Goal: Check status: Check status

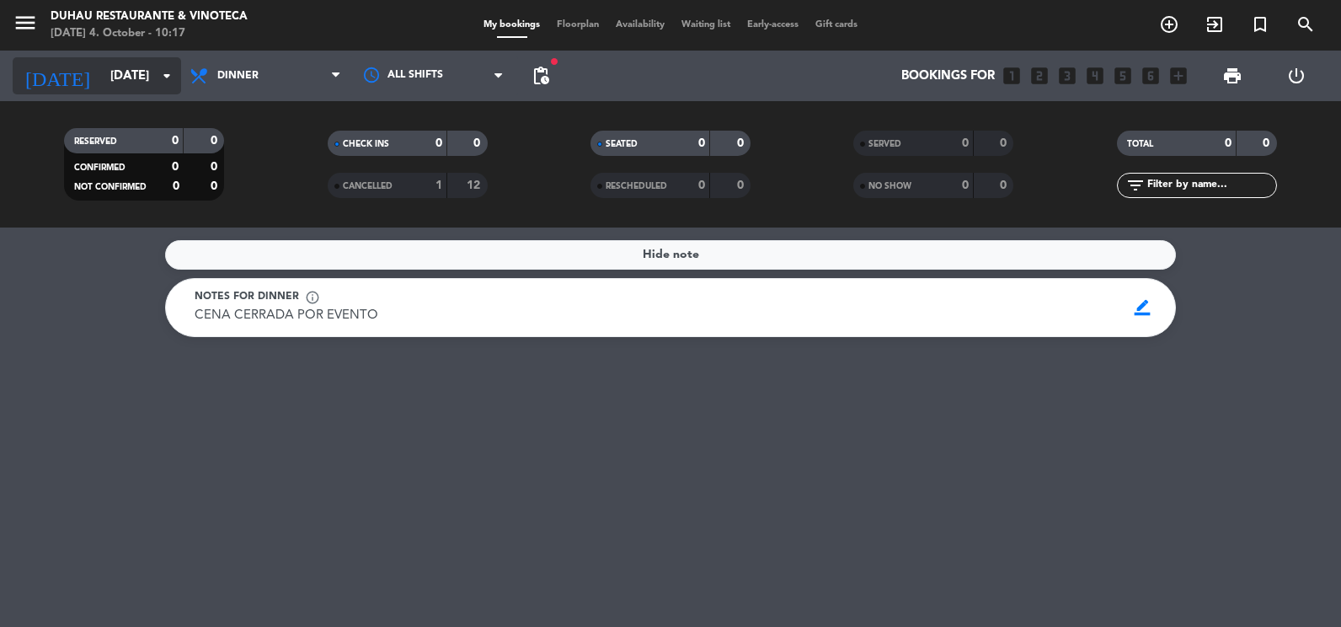
click at [158, 74] on icon "arrow_drop_down" at bounding box center [167, 76] width 20 height 20
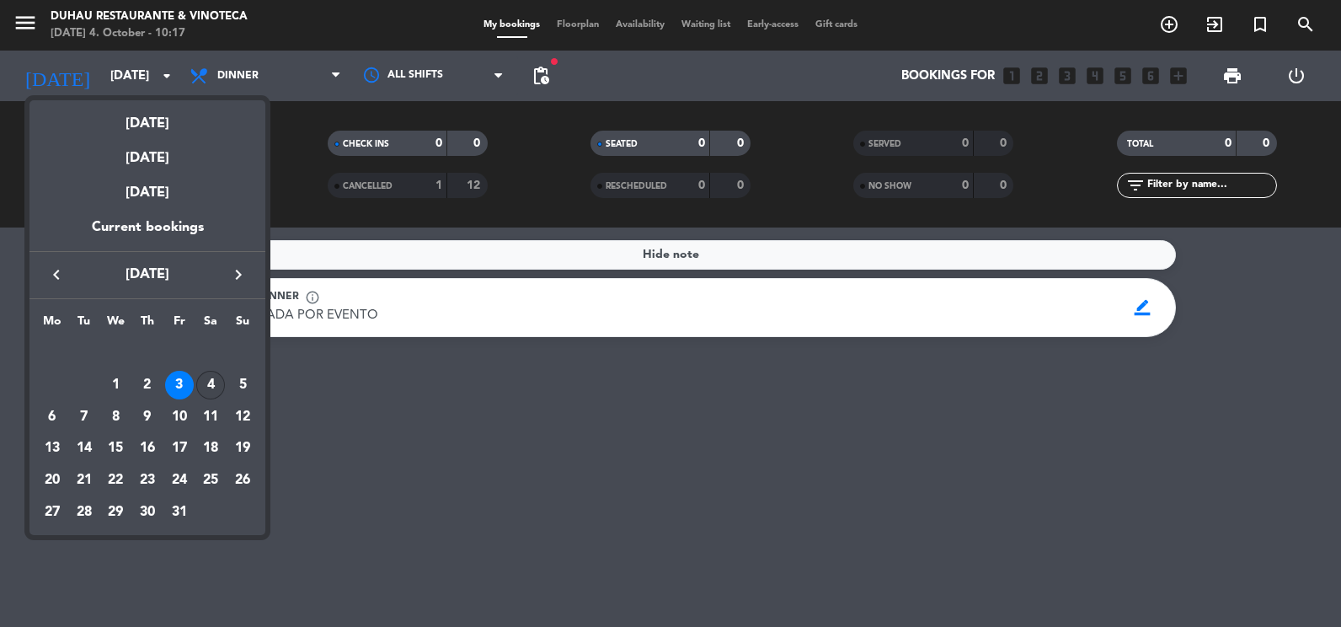
click at [207, 388] on div "4" at bounding box center [210, 385] width 29 height 29
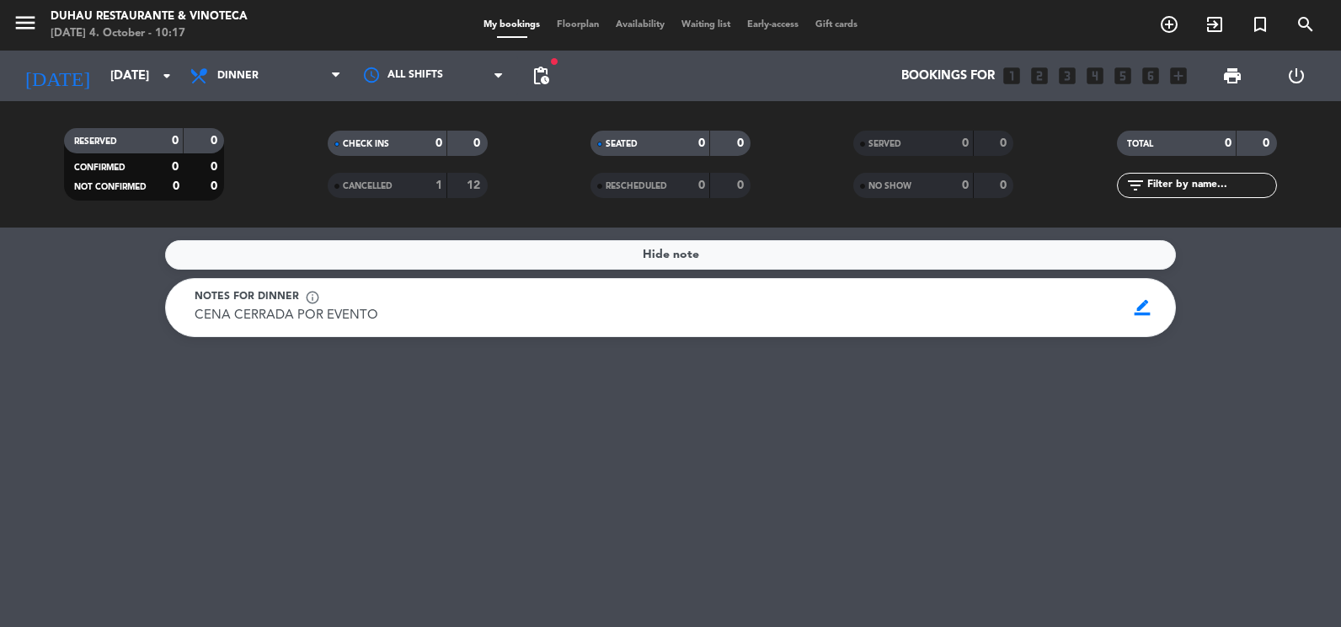
type input "[DATE]"
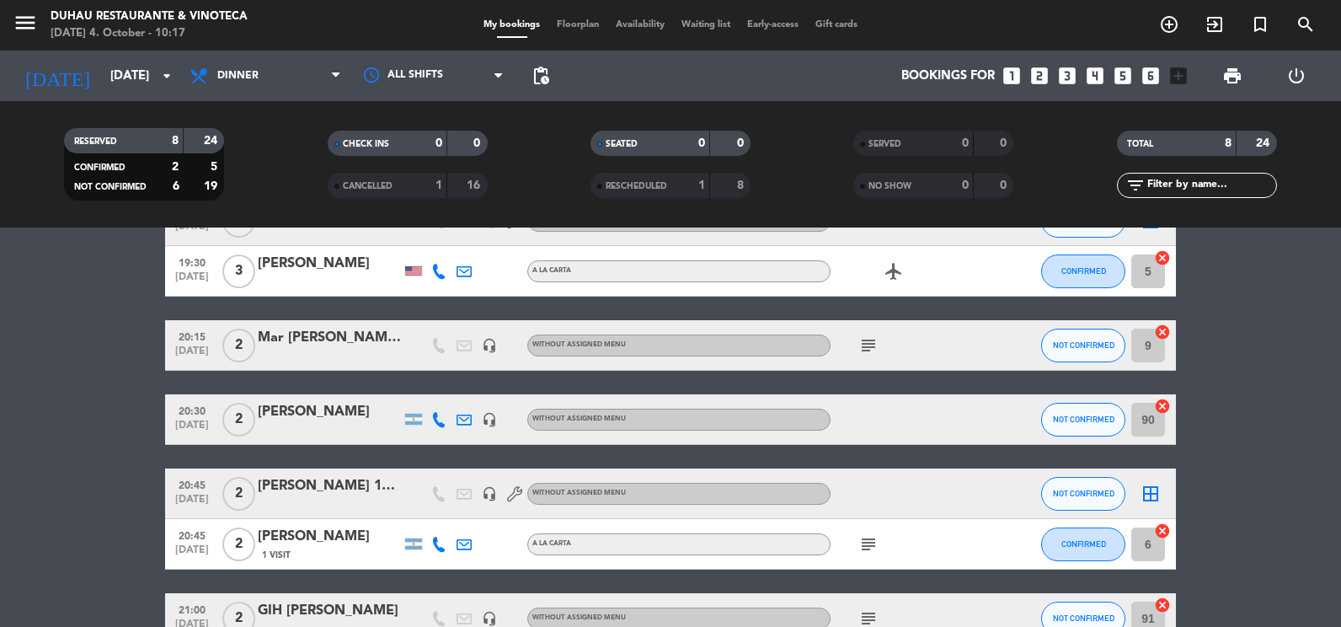
scroll to position [285, 0]
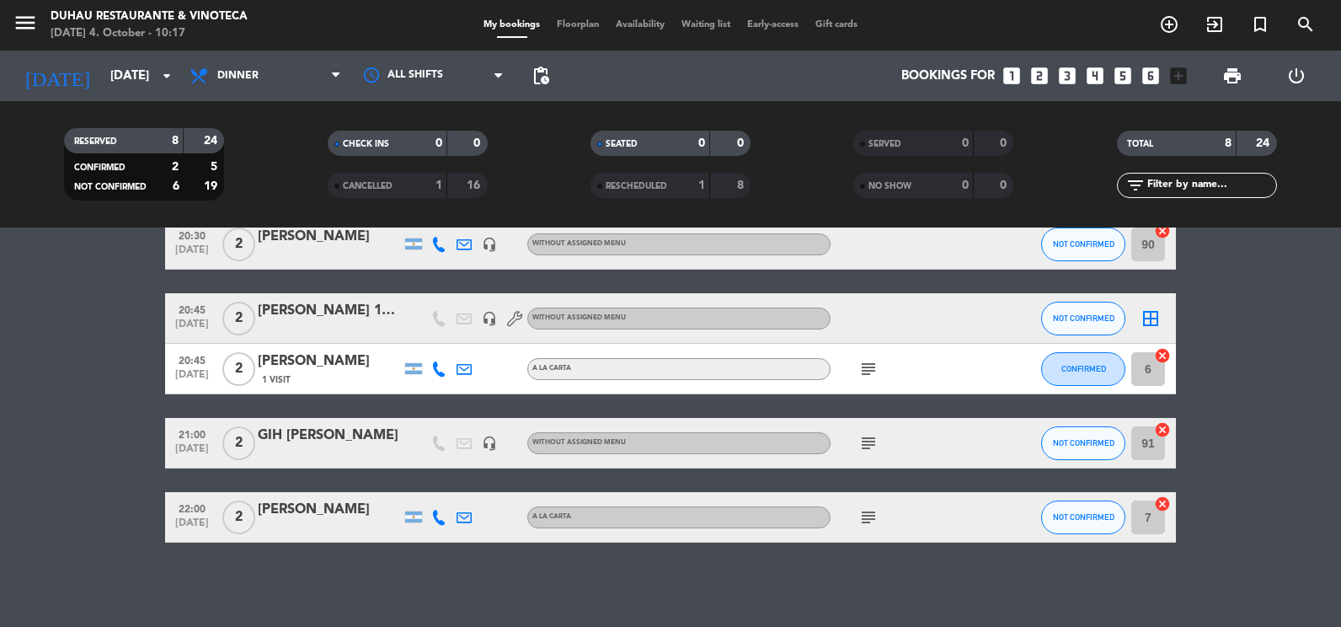
click at [859, 369] on icon "subject" at bounding box center [869, 369] width 20 height 20
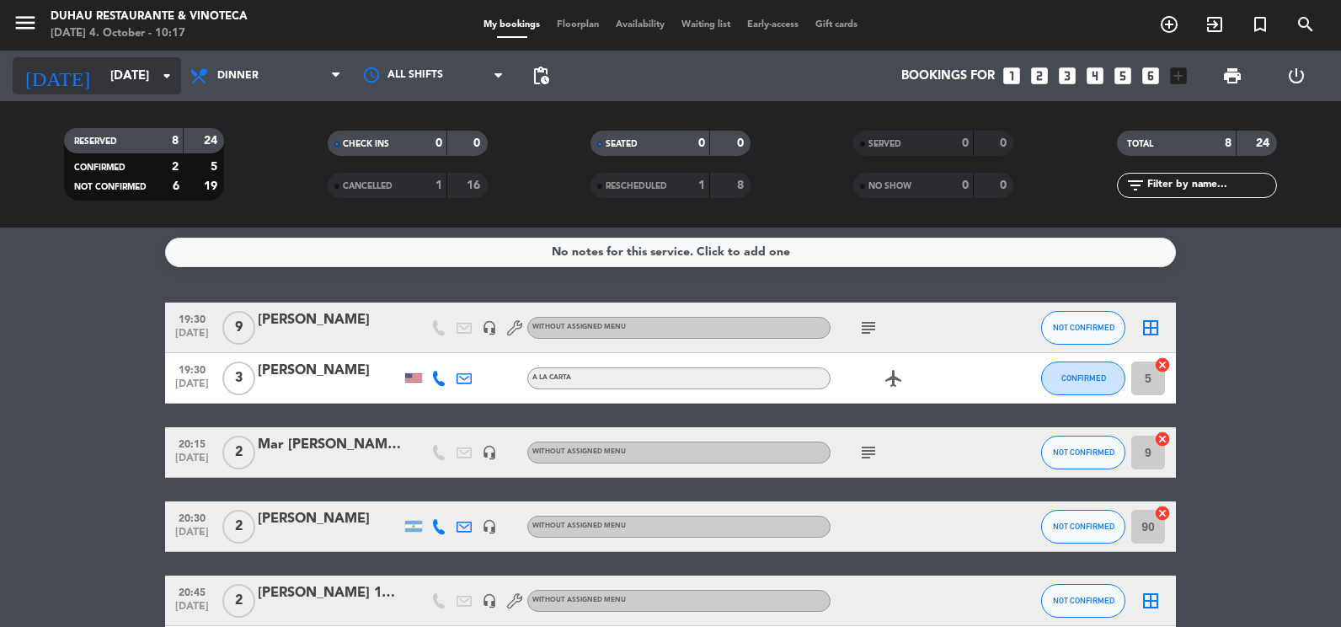
scroll to position [0, 0]
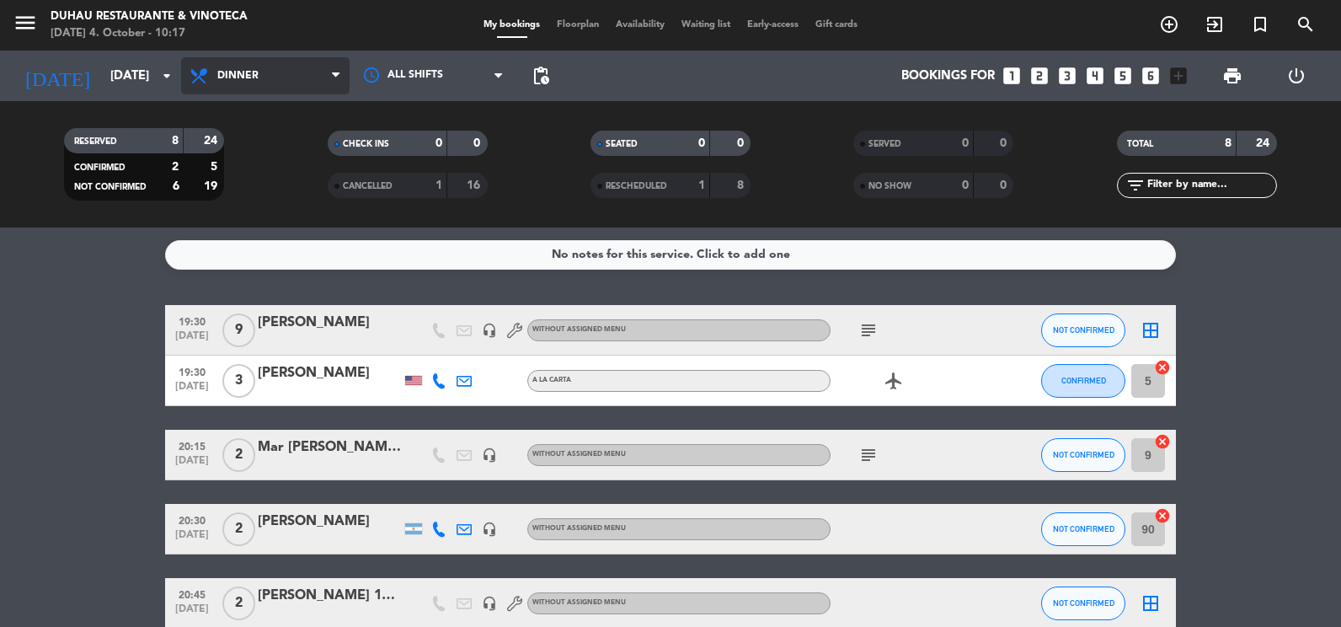
click at [227, 72] on span "Dinner" at bounding box center [237, 76] width 41 height 12
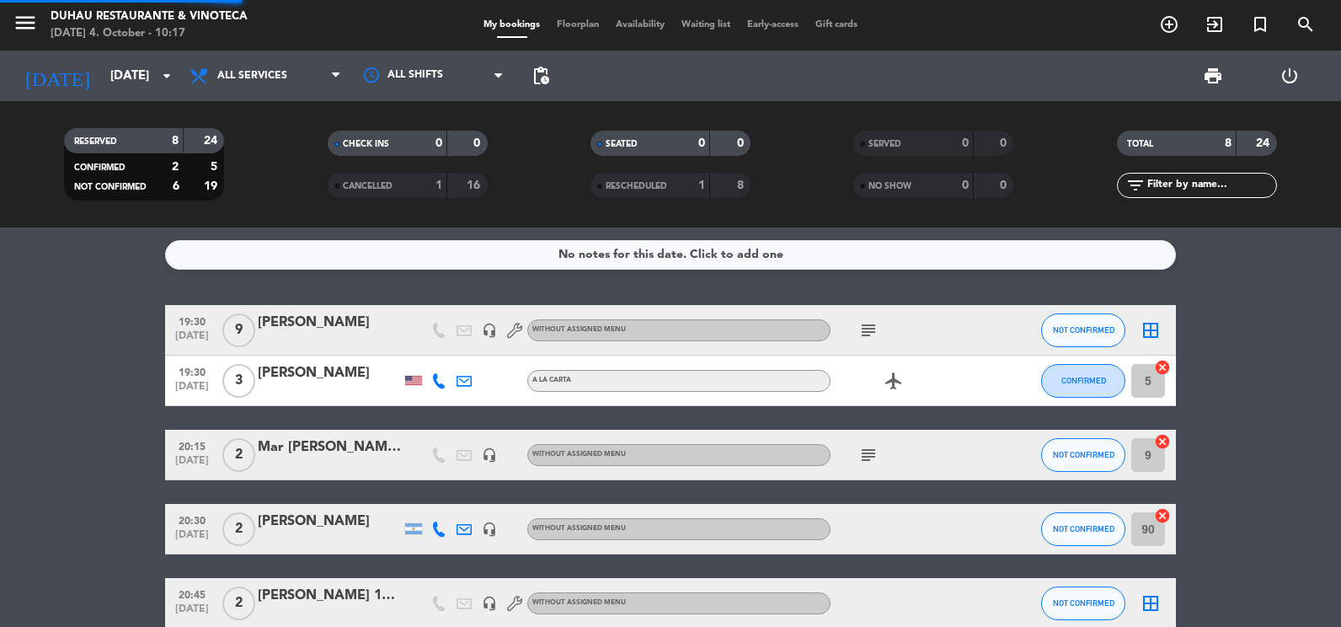
click at [276, 104] on div "menu Duhau Restaurante & Vinoteca [DATE] 4. October - 10:17 My bookings Floorpl…" at bounding box center [670, 114] width 1341 height 228
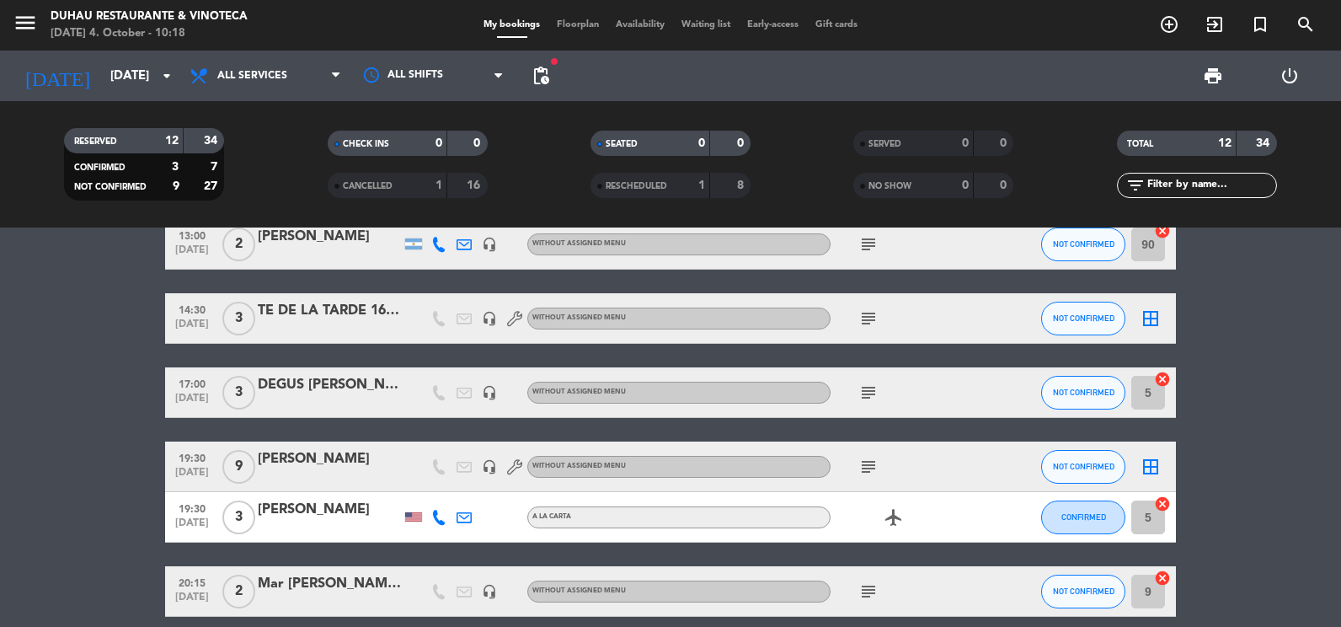
scroll to position [76, 0]
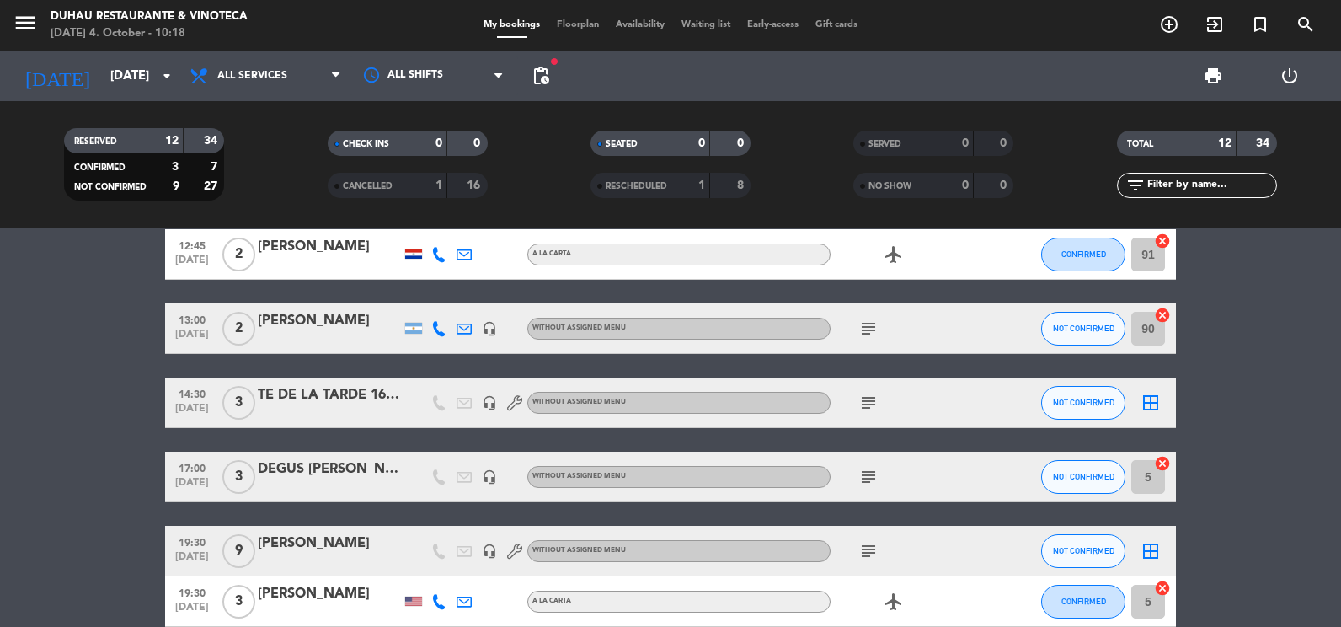
click at [864, 482] on icon "subject" at bounding box center [869, 477] width 20 height 20
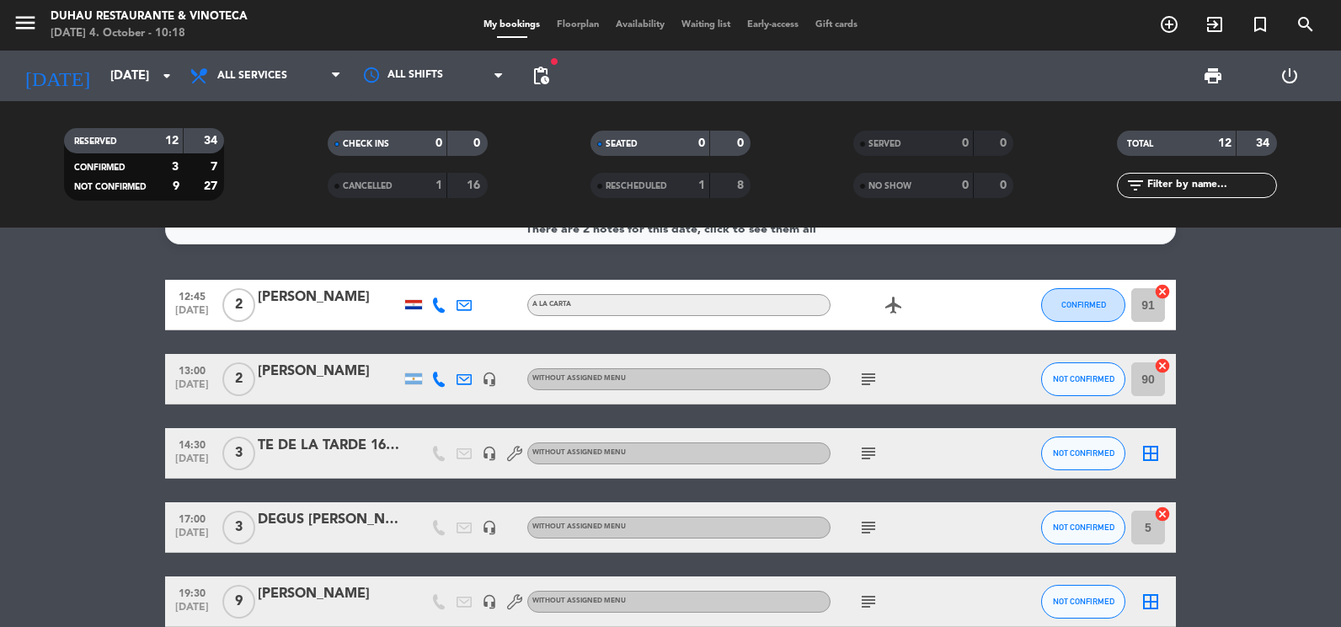
scroll to position [0, 0]
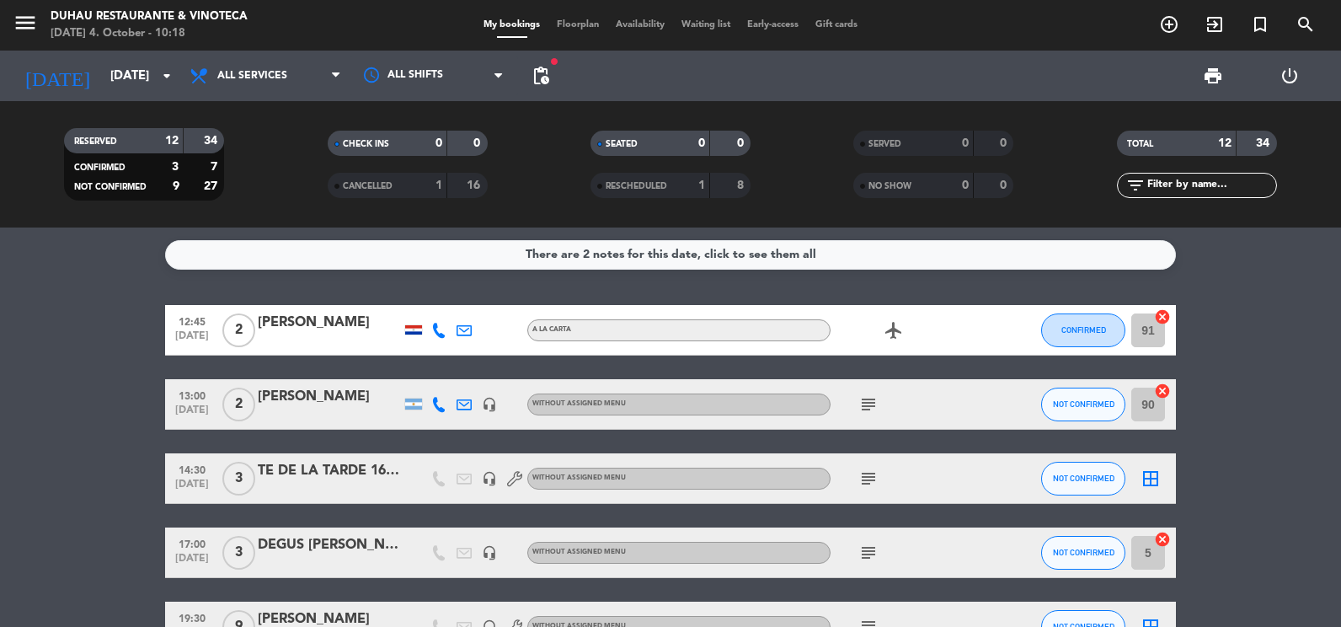
click at [855, 403] on div "subject" at bounding box center [907, 404] width 152 height 50
click at [877, 403] on icon "subject" at bounding box center [869, 404] width 20 height 20
click at [881, 473] on span "subject" at bounding box center [868, 479] width 25 height 20
click at [873, 474] on icon "subject" at bounding box center [869, 479] width 20 height 20
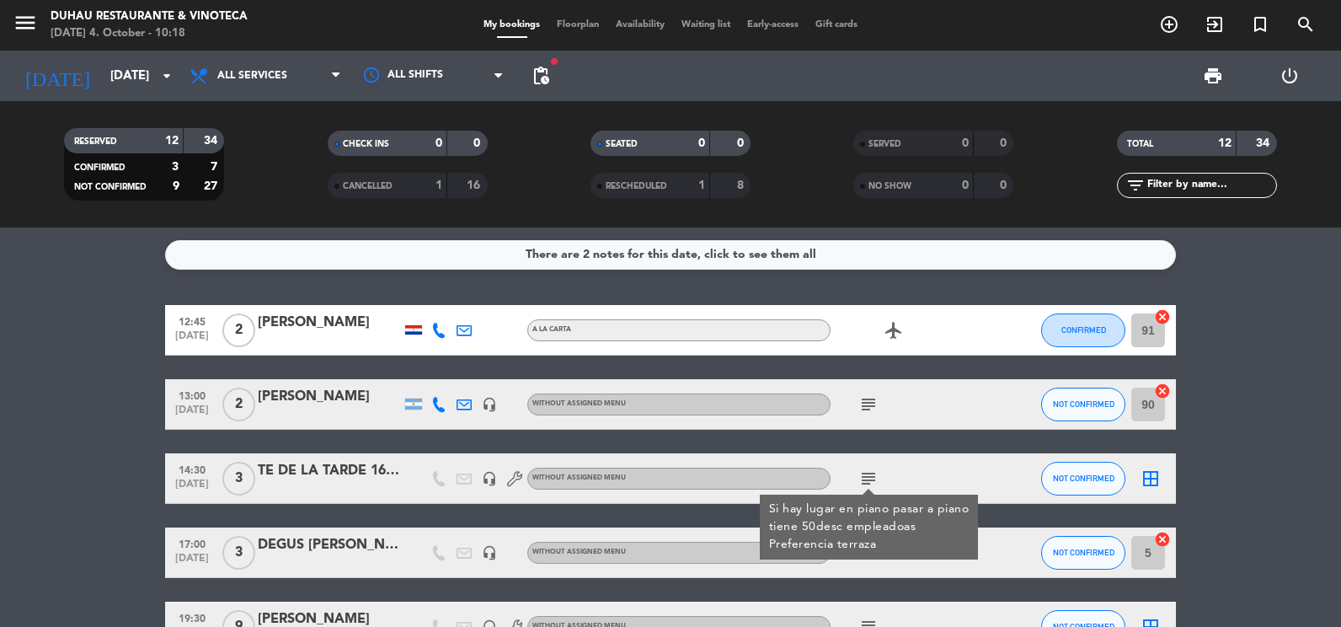
click at [873, 474] on icon "subject" at bounding box center [869, 479] width 20 height 20
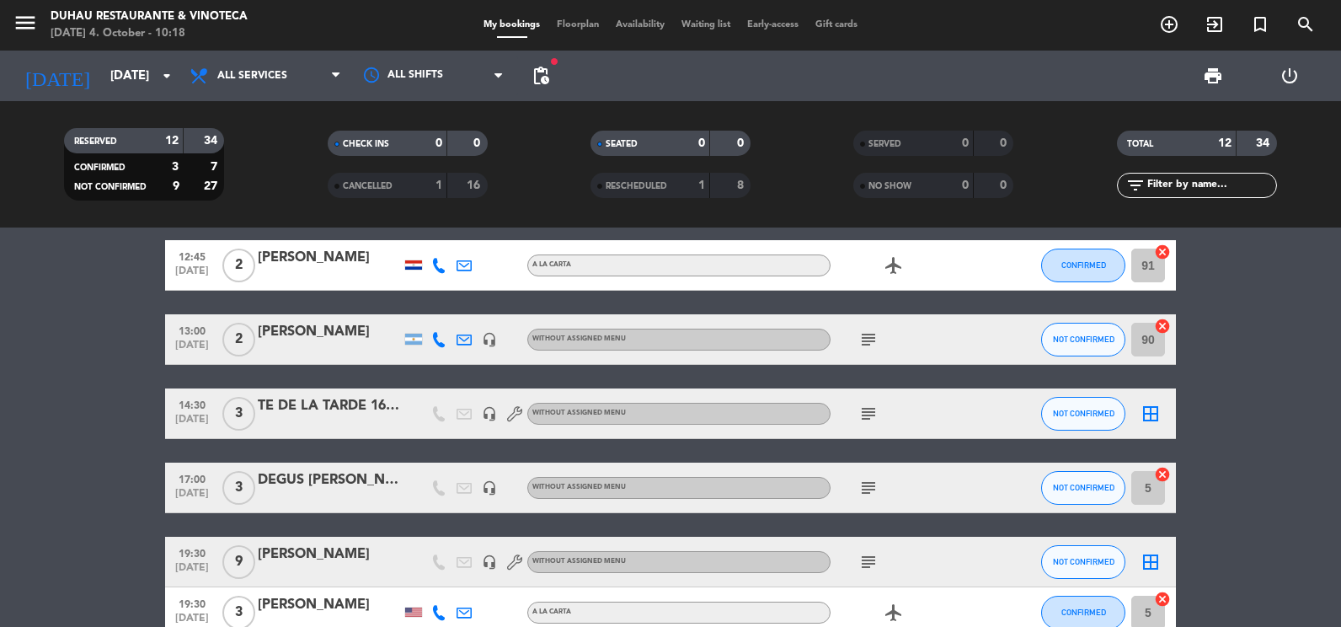
scroll to position [84, 0]
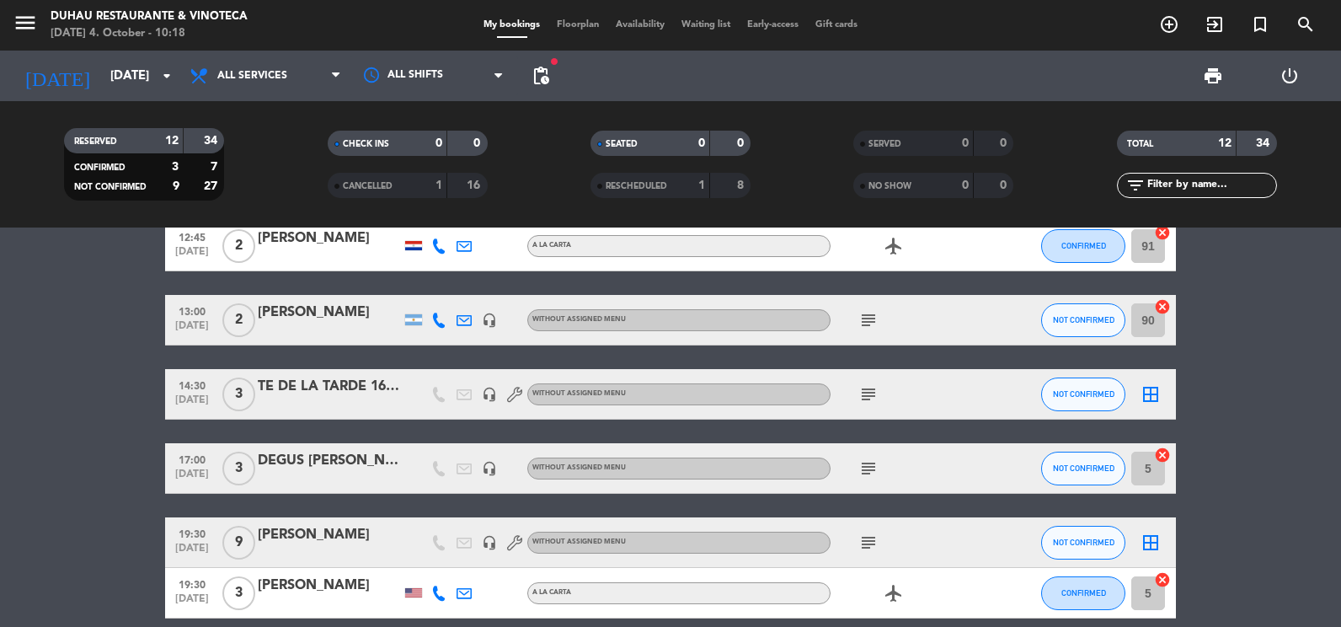
click at [873, 474] on icon "subject" at bounding box center [869, 468] width 20 height 20
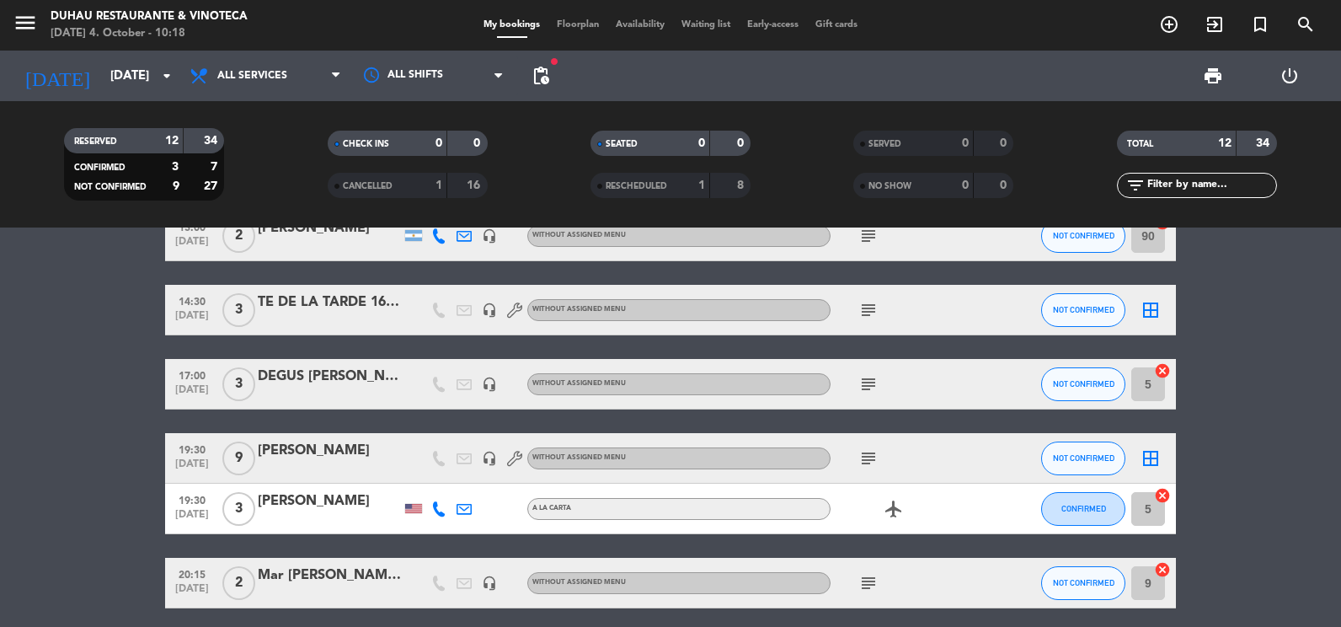
click at [873, 459] on icon "subject" at bounding box center [869, 458] width 20 height 20
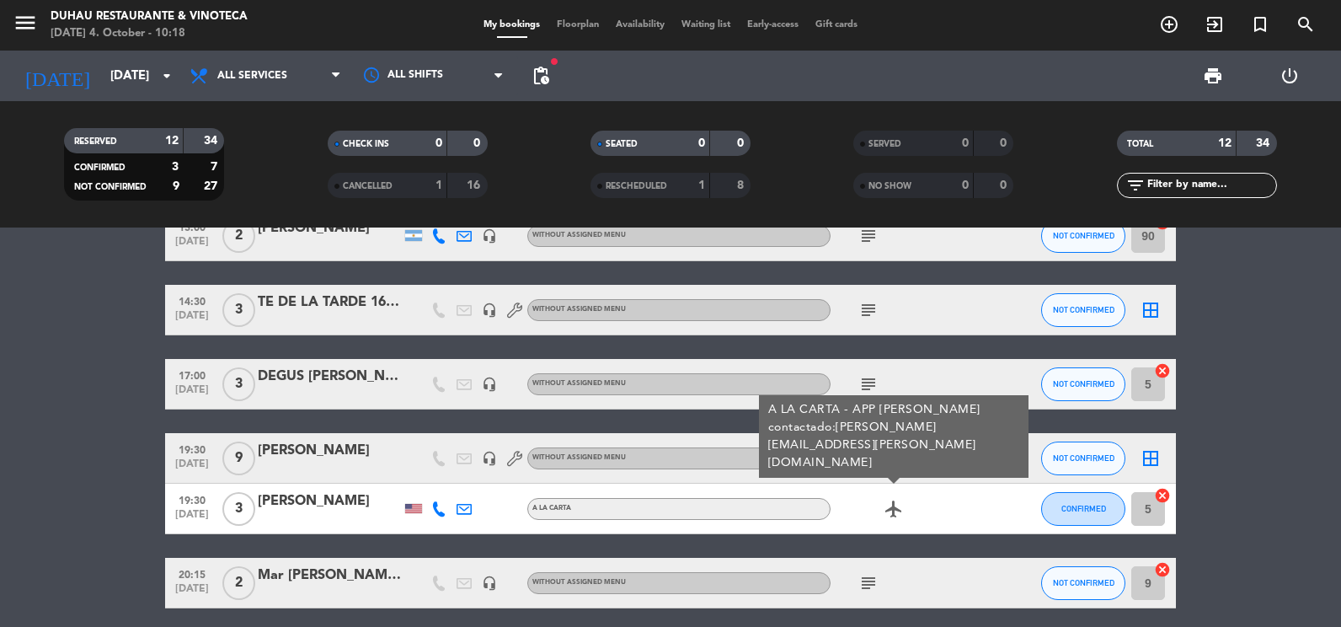
click at [873, 459] on icon "subject" at bounding box center [869, 458] width 20 height 20
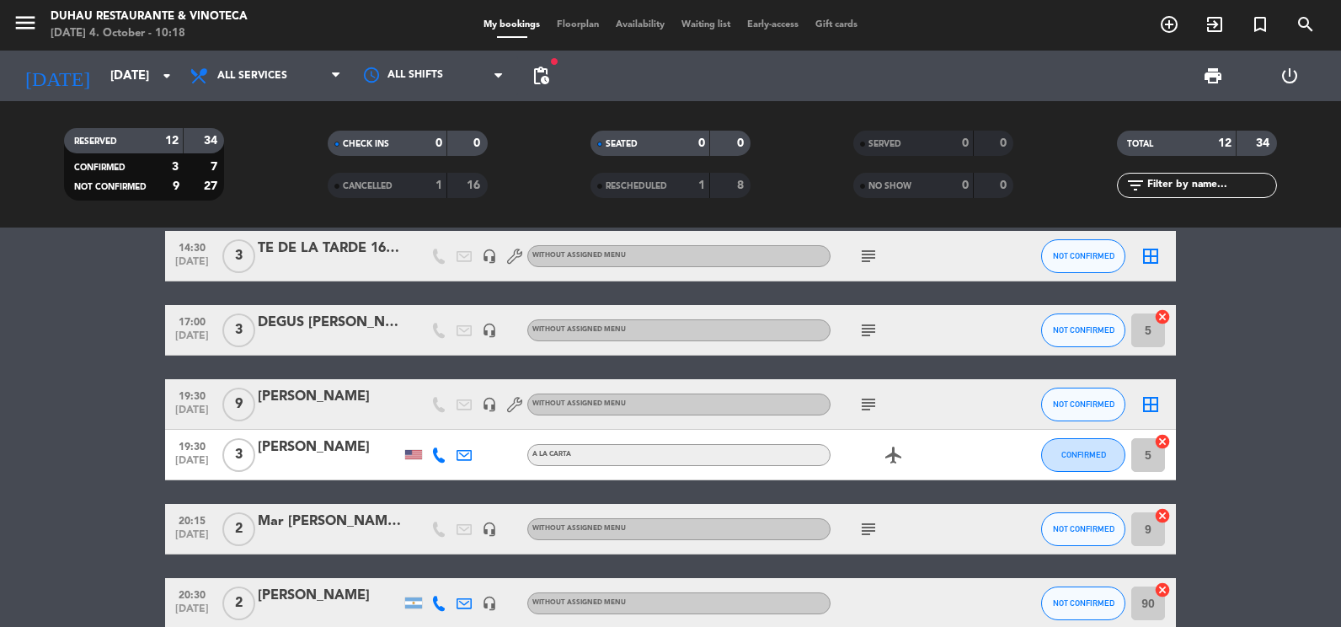
scroll to position [253, 0]
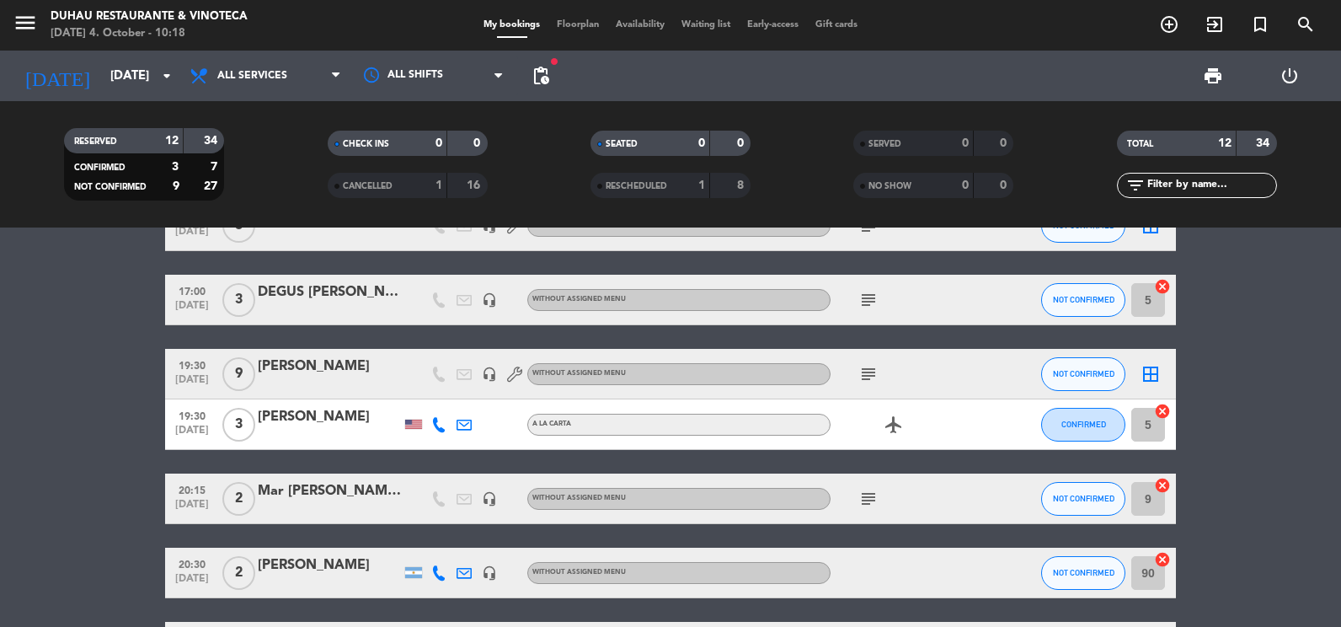
click at [866, 504] on icon "subject" at bounding box center [869, 499] width 20 height 20
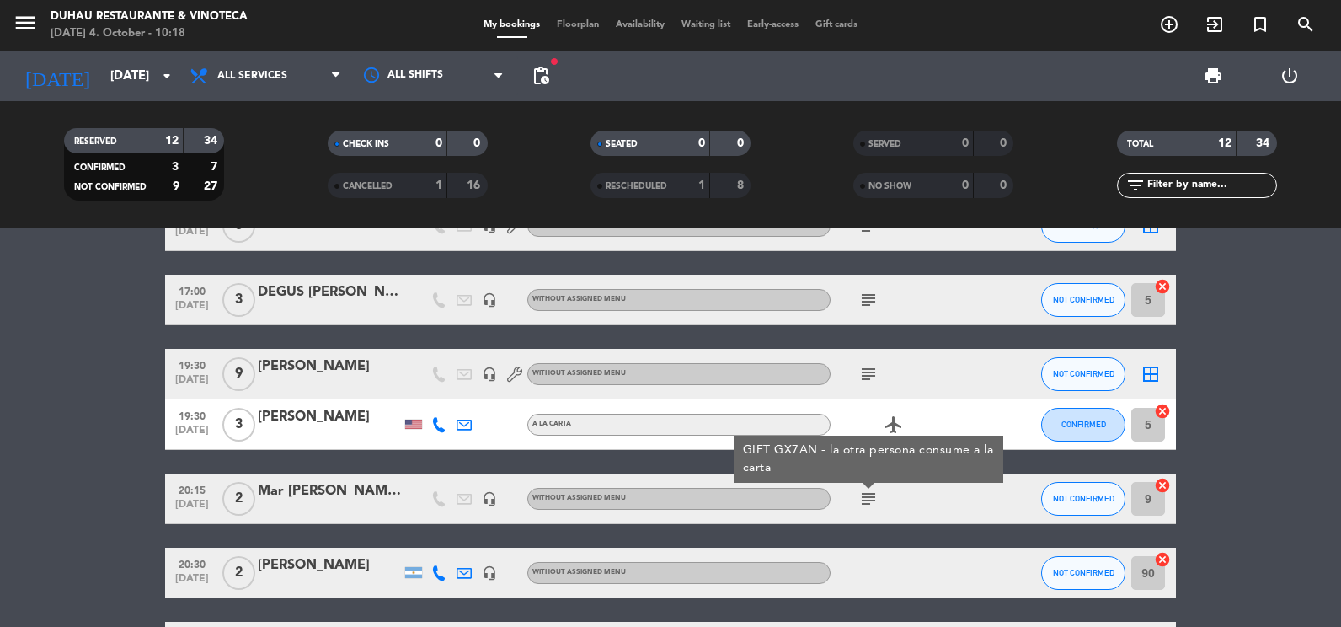
click at [866, 504] on icon "subject" at bounding box center [869, 499] width 20 height 20
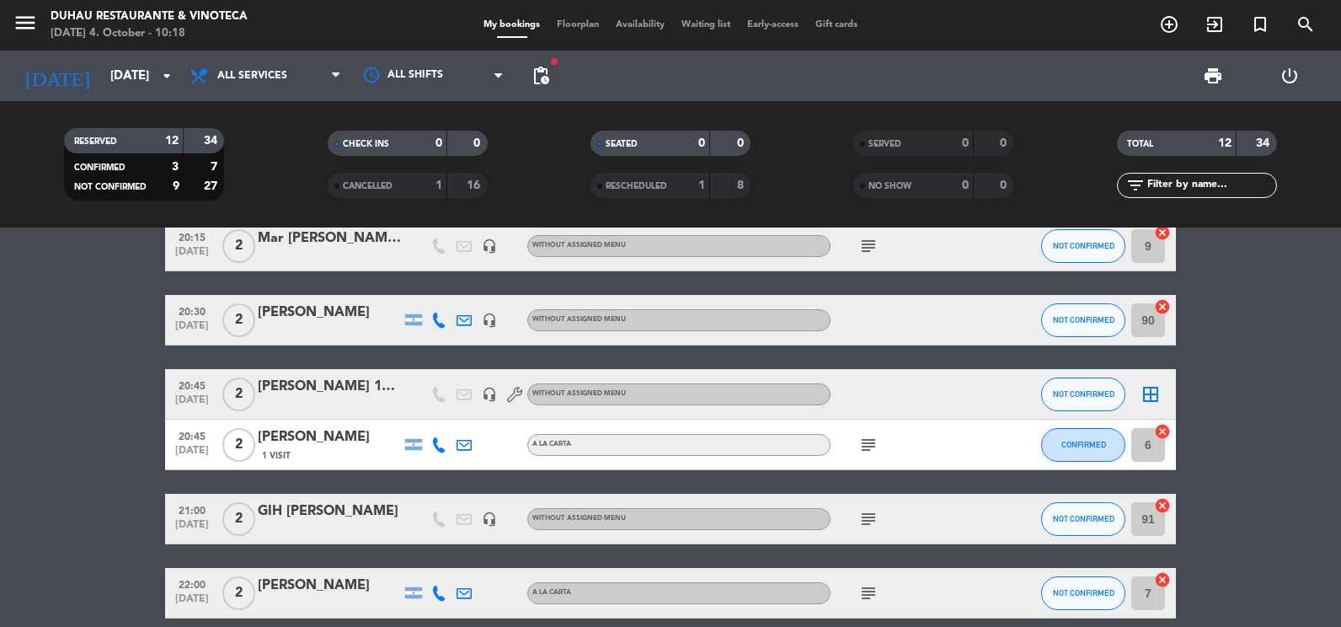
scroll to position [581, 0]
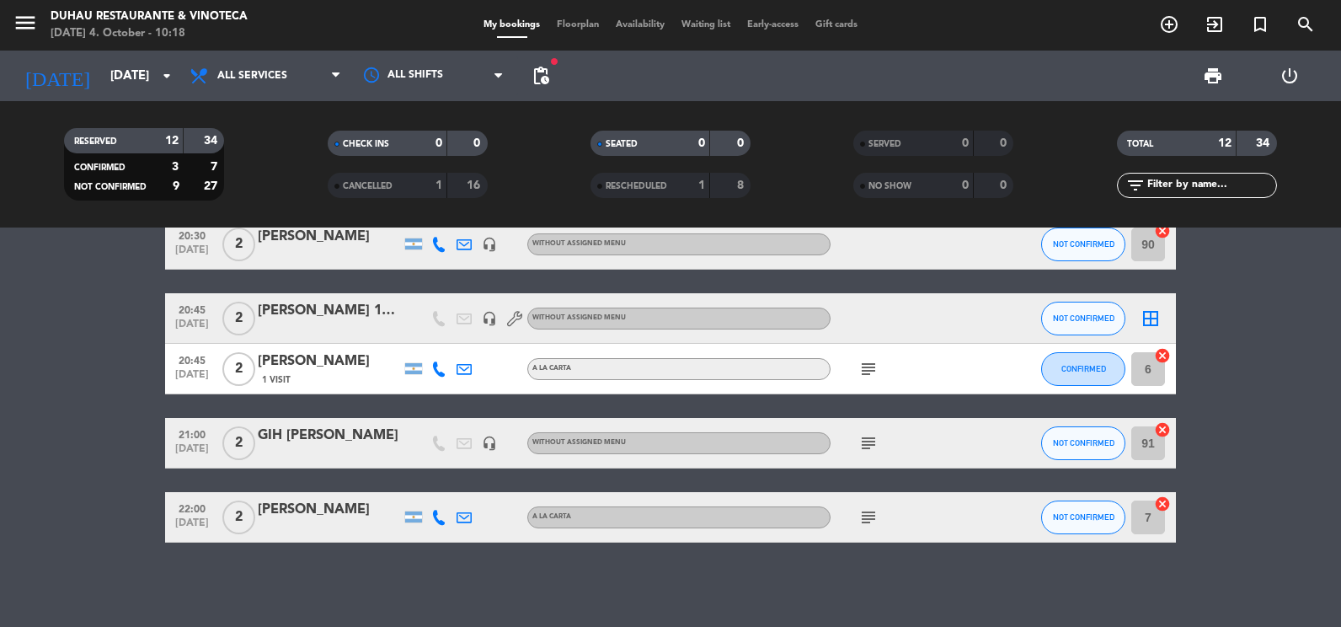
click at [870, 511] on icon "subject" at bounding box center [869, 517] width 20 height 20
click at [869, 511] on icon "subject" at bounding box center [869, 517] width 20 height 20
click at [870, 444] on icon "subject" at bounding box center [869, 443] width 20 height 20
click at [871, 369] on icon "subject" at bounding box center [869, 369] width 20 height 20
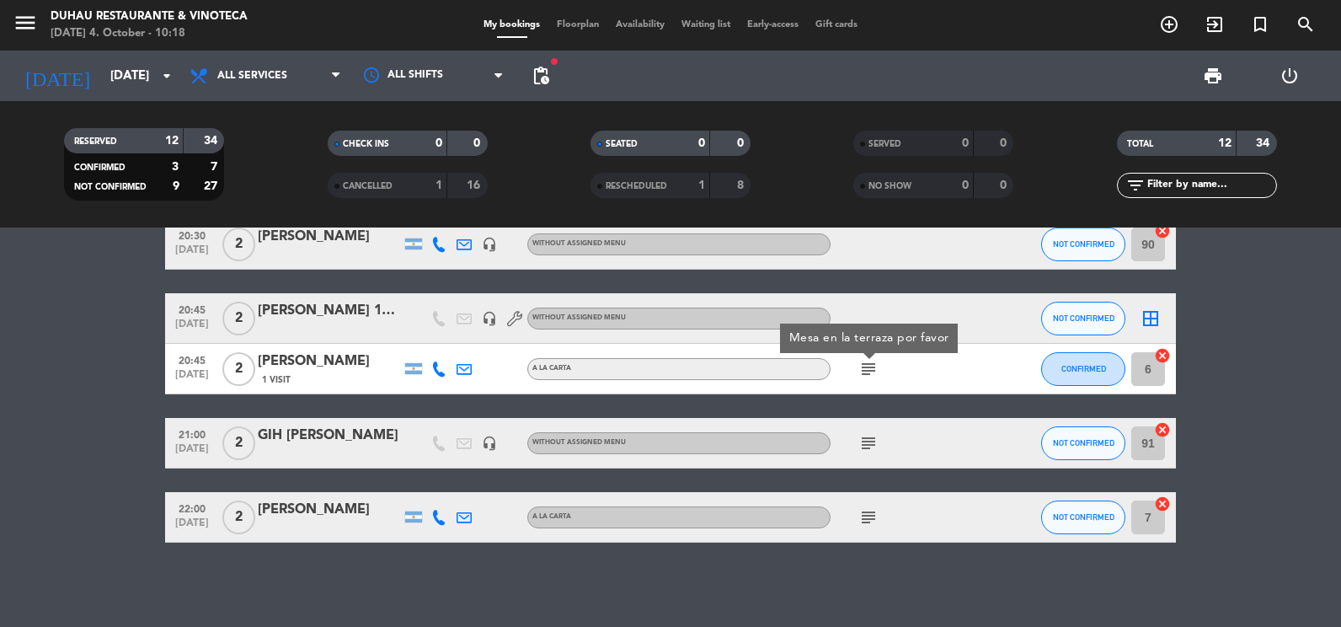
click at [871, 369] on icon "subject" at bounding box center [869, 369] width 20 height 20
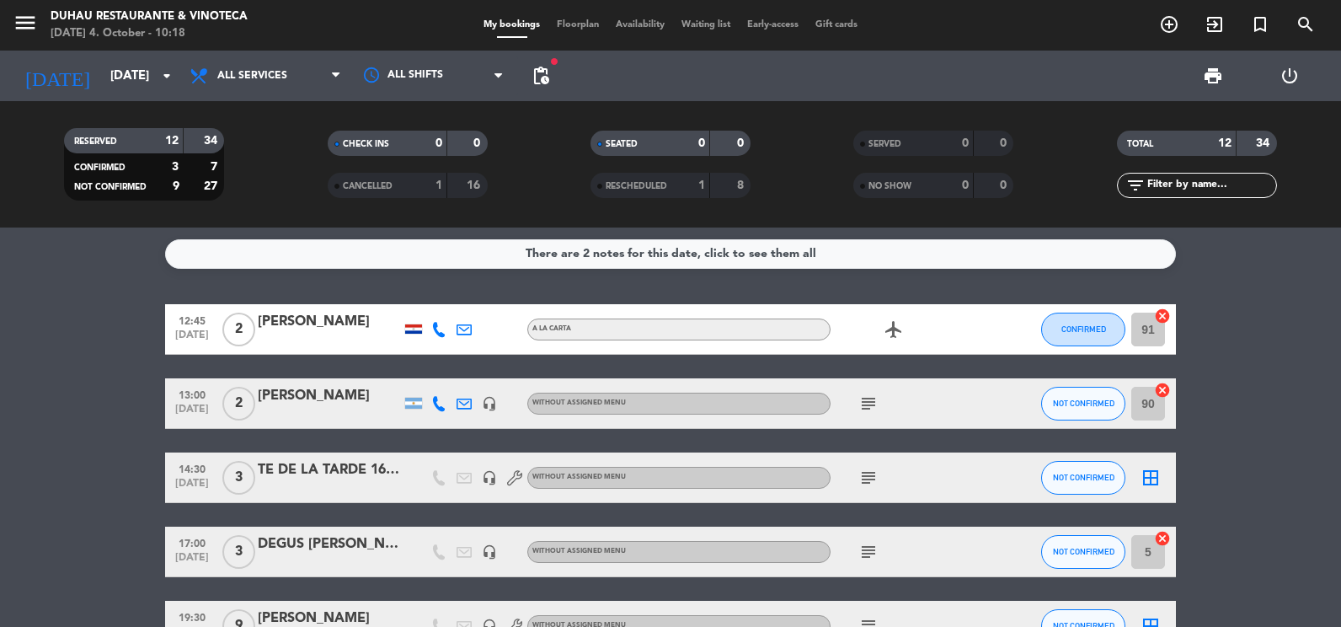
scroll to position [0, 0]
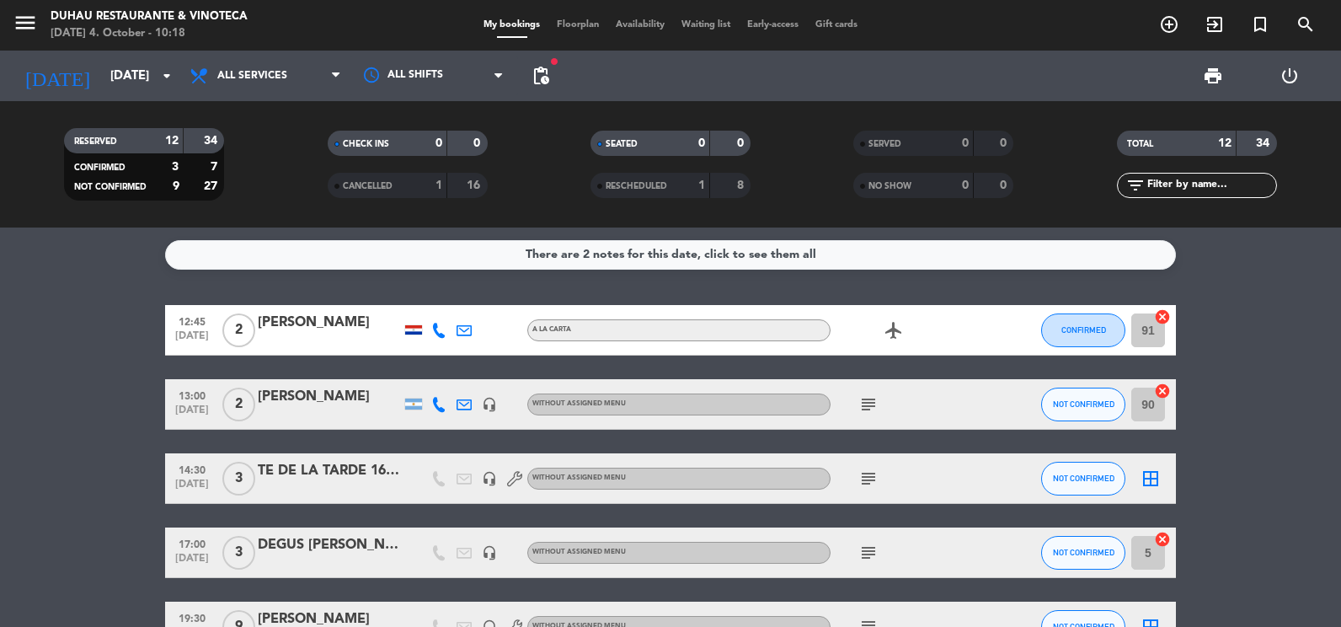
click at [873, 554] on icon "subject" at bounding box center [869, 553] width 20 height 20
